Goal: Find specific page/section: Find specific page/section

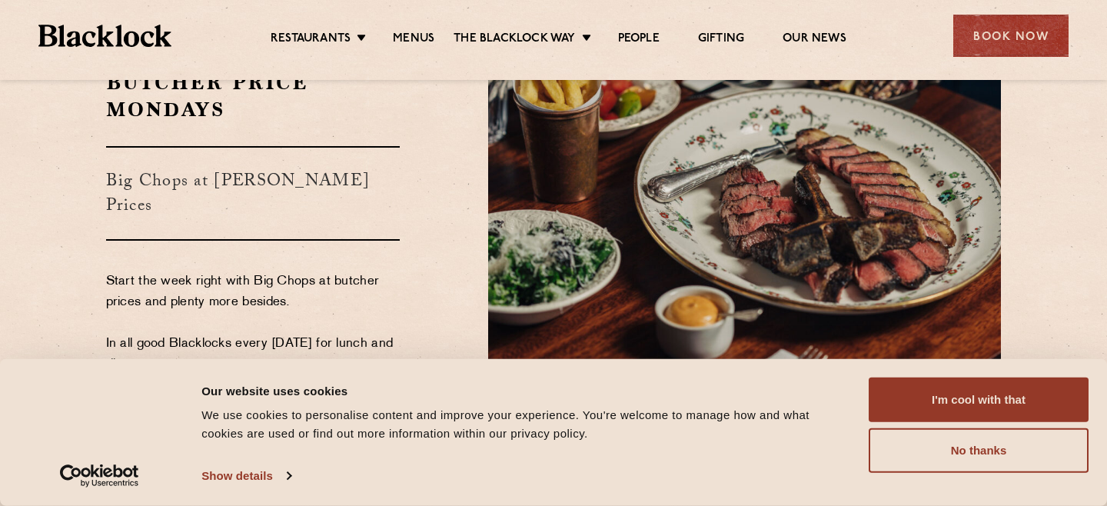
scroll to position [2497, 0]
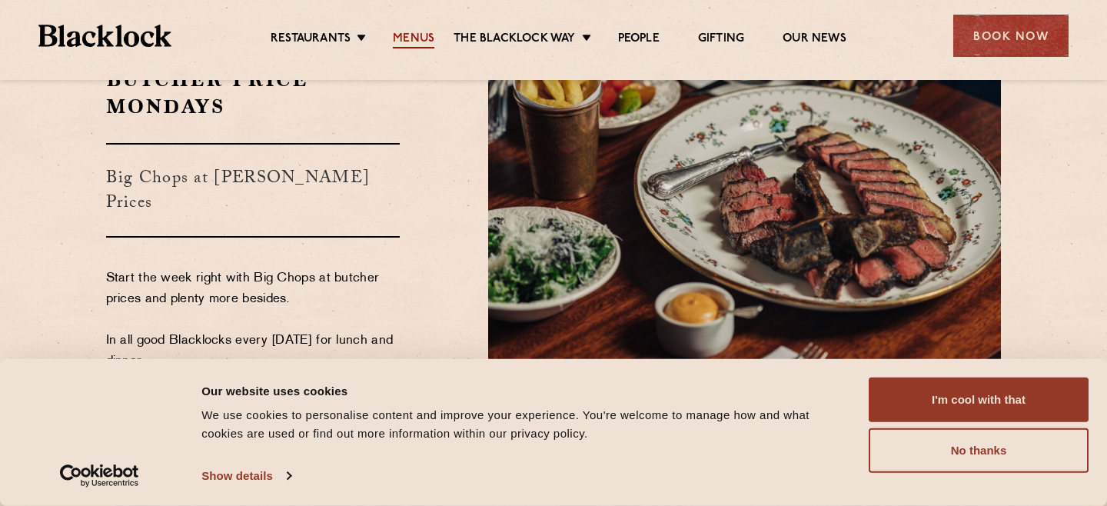
click at [423, 37] on link "Menus" at bounding box center [413, 40] width 41 height 17
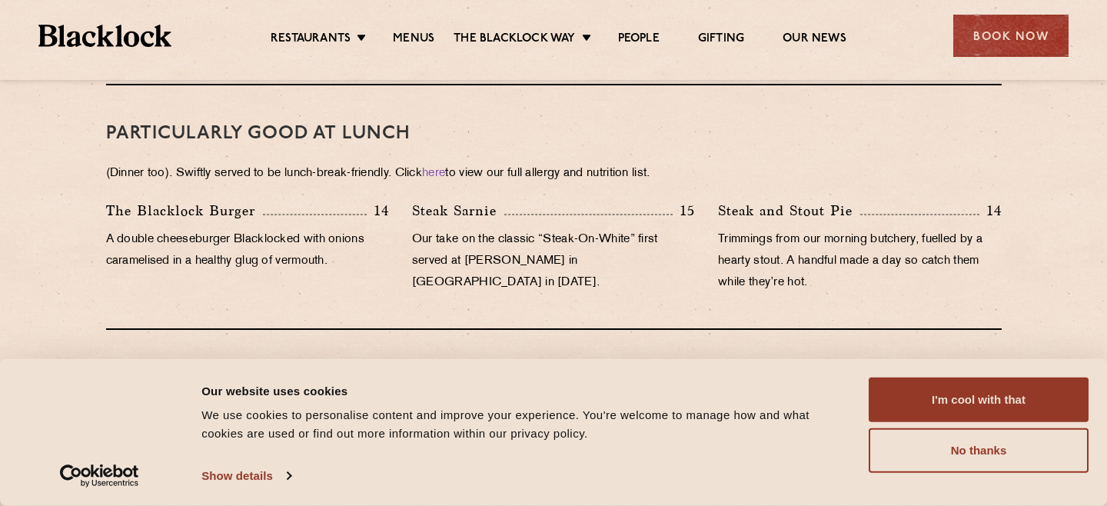
scroll to position [994, 0]
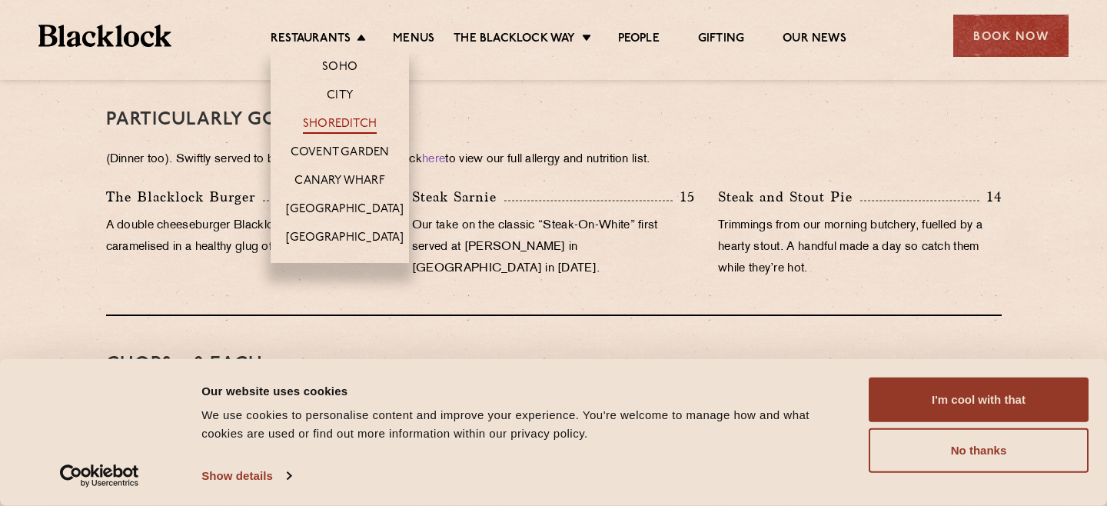
click at [333, 118] on link "Shoreditch" at bounding box center [340, 125] width 74 height 17
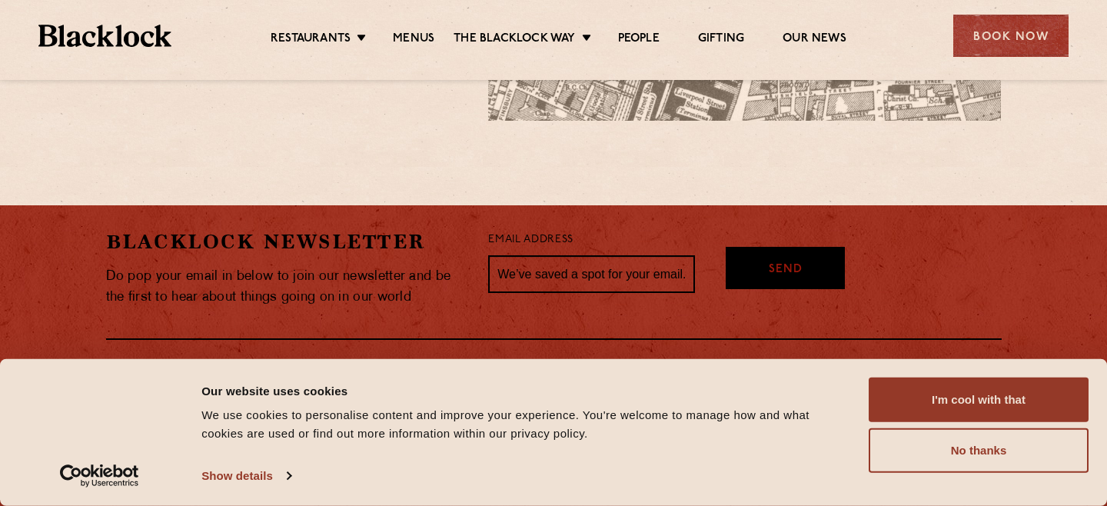
scroll to position [1325, 0]
